Goal: Information Seeking & Learning: Learn about a topic

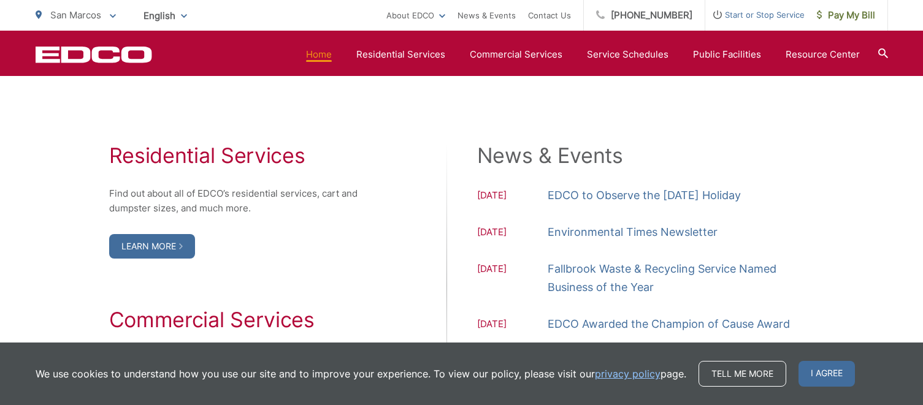
scroll to position [1288, 0]
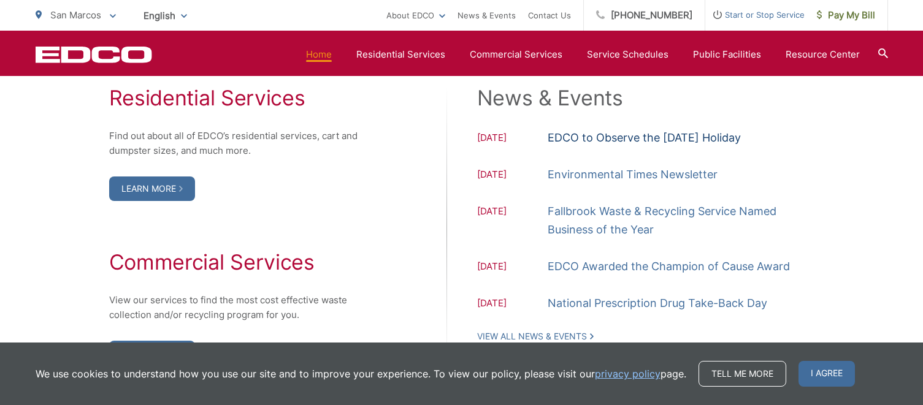
click at [549, 137] on link "EDCO to Observe the Labor Day Holiday" at bounding box center [644, 138] width 193 height 18
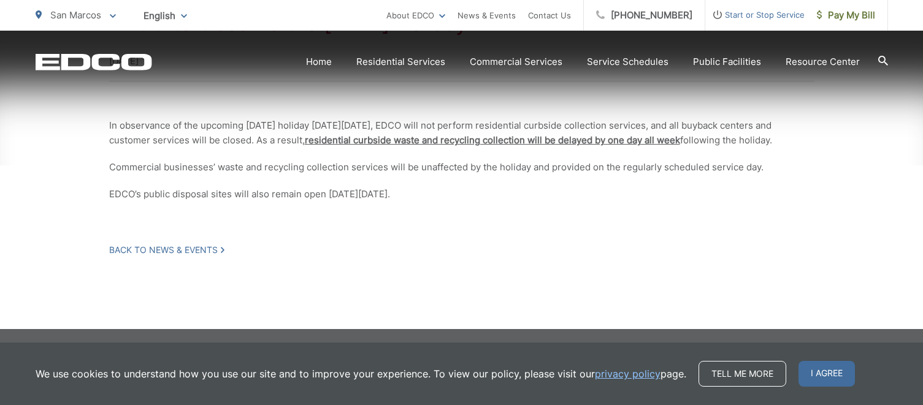
scroll to position [323, 0]
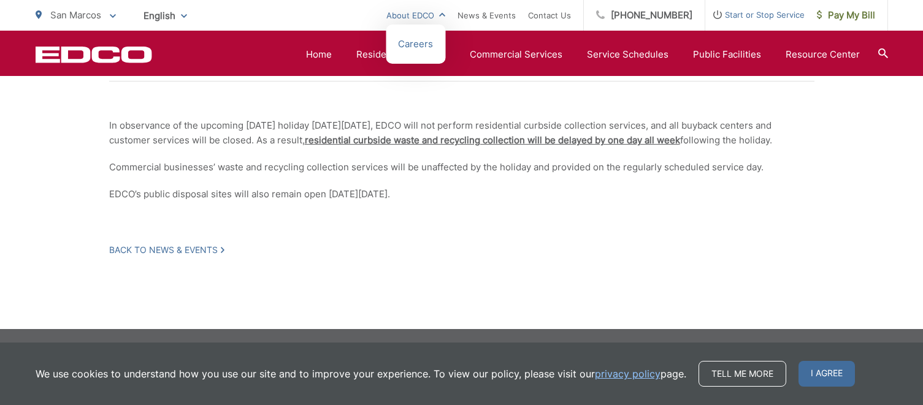
click at [445, 15] on link "About EDCO" at bounding box center [415, 15] width 59 height 15
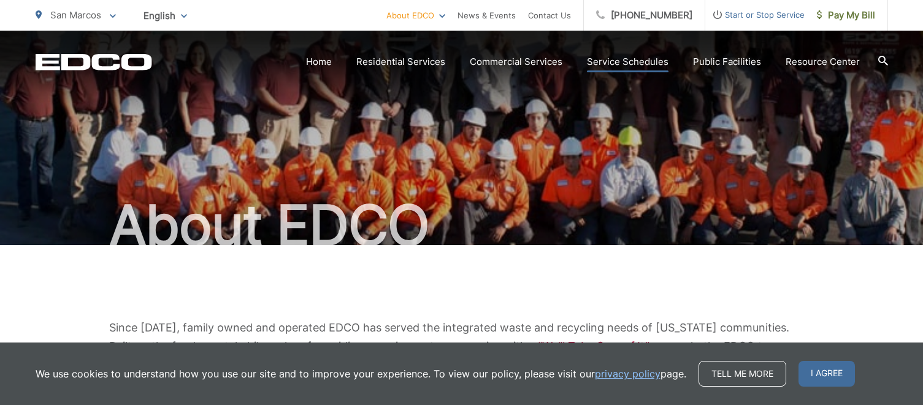
click at [644, 63] on link "Service Schedules" at bounding box center [628, 62] width 82 height 15
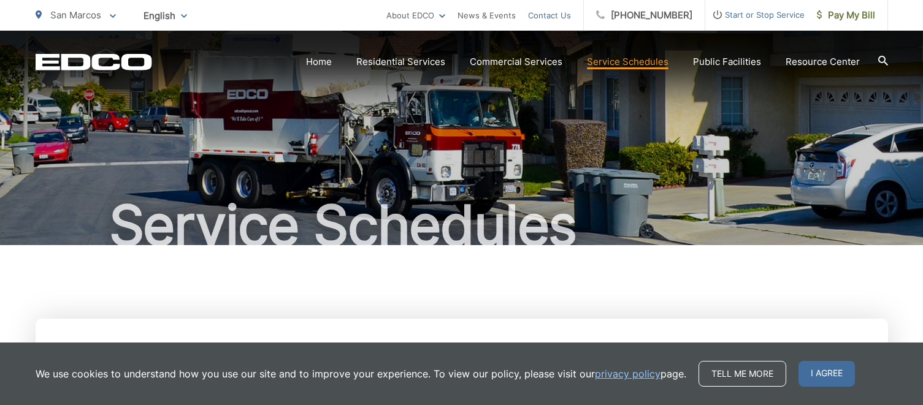
click at [571, 17] on link "Contact Us" at bounding box center [549, 15] width 43 height 15
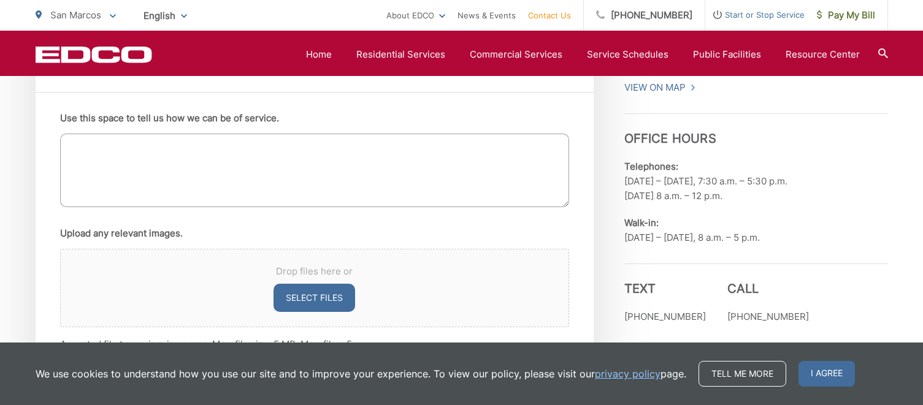
scroll to position [797, 0]
